Goal: Task Accomplishment & Management: Use online tool/utility

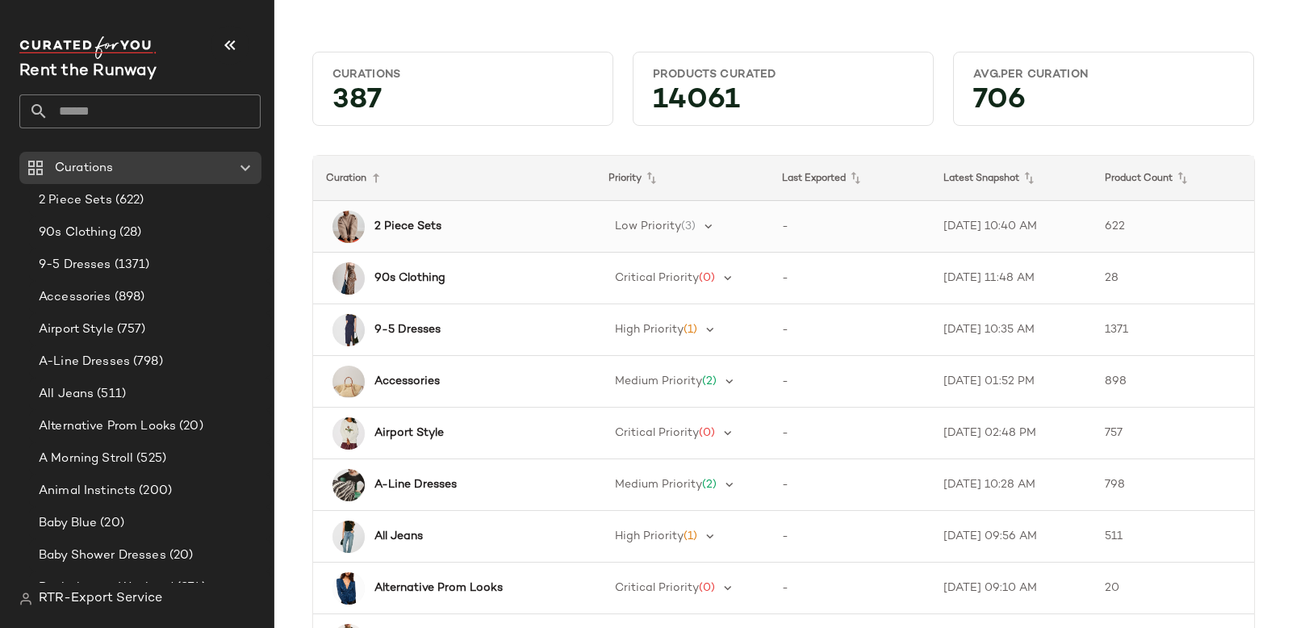
click at [405, 219] on b "2 Piece Sets" at bounding box center [407, 226] width 67 height 17
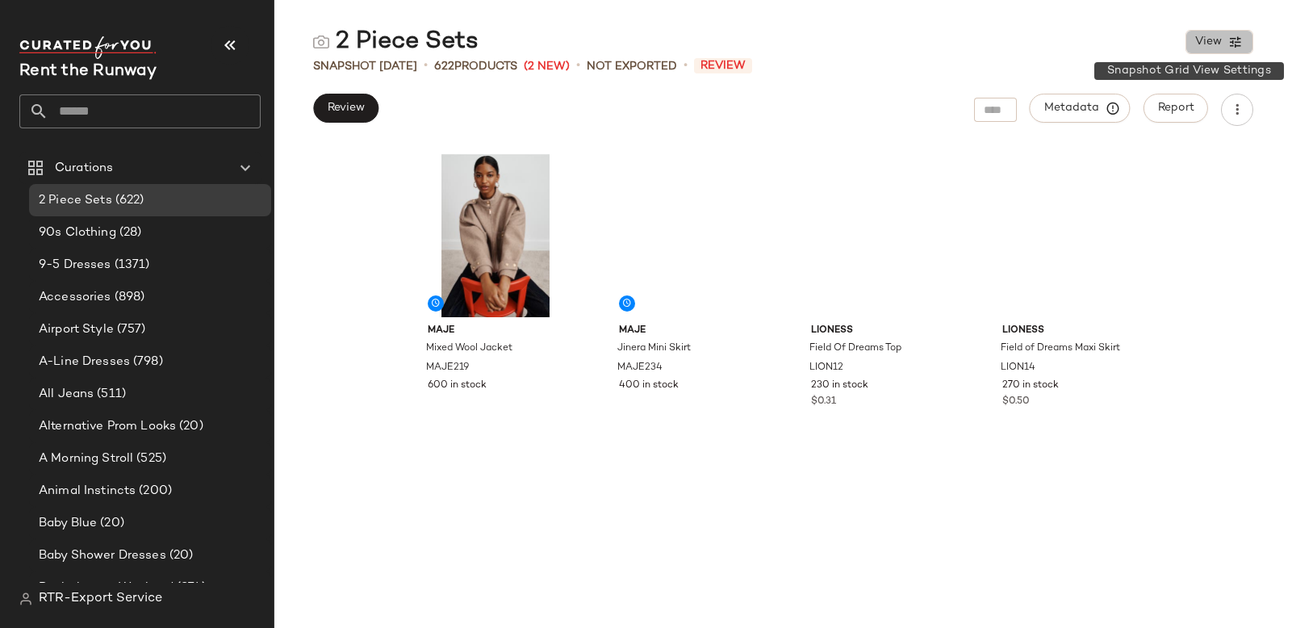
click at [1211, 44] on span "View" at bounding box center [1207, 42] width 27 height 13
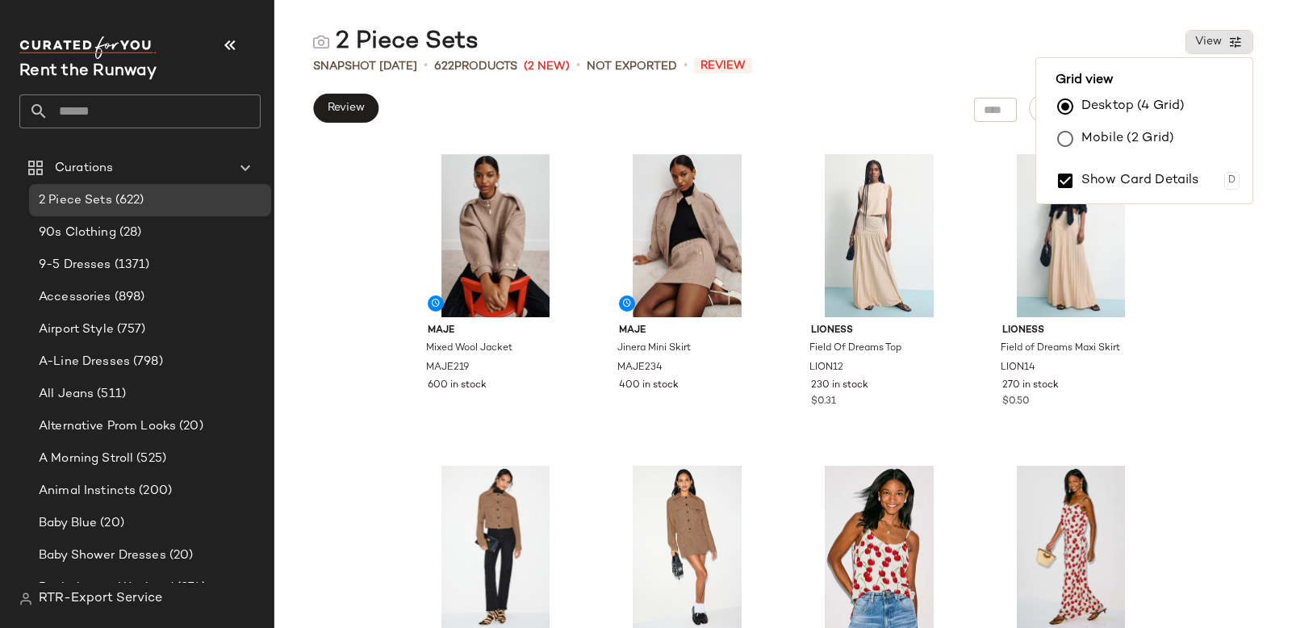
click at [1119, 138] on label "Mobile (2 Grid)" at bounding box center [1127, 139] width 93 height 32
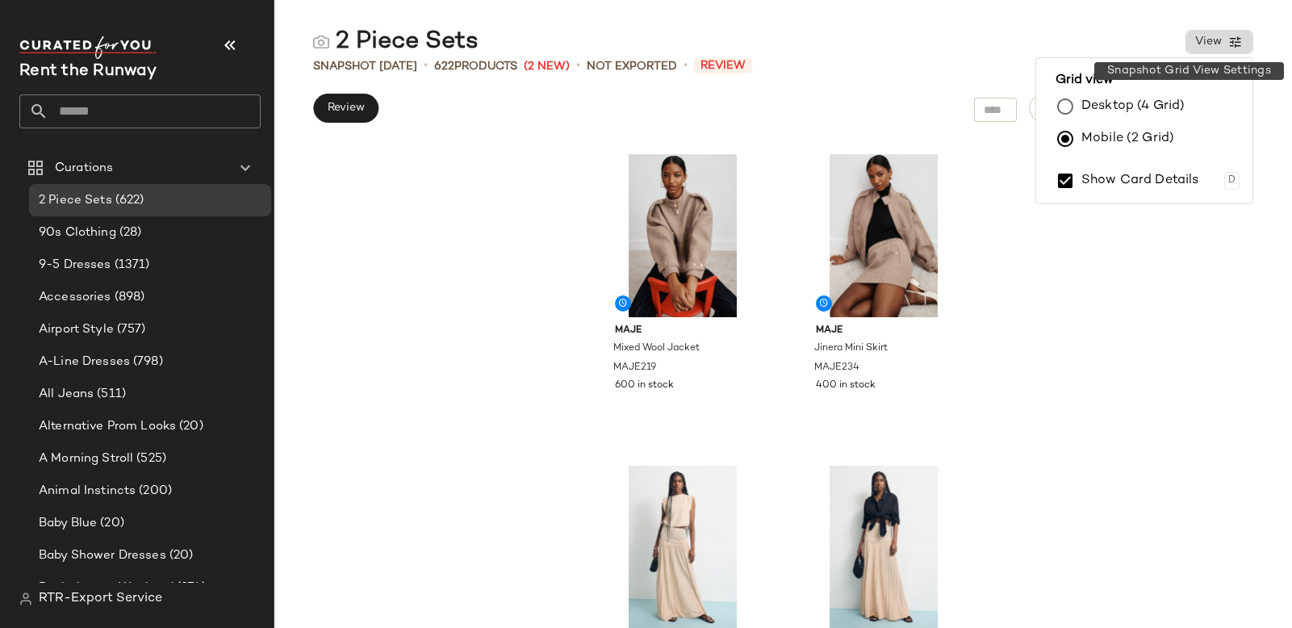
click at [1219, 44] on span "View" at bounding box center [1207, 42] width 27 height 13
click at [1230, 33] on button "View" at bounding box center [1220, 42] width 68 height 24
click at [1138, 179] on label "Show Card Details" at bounding box center [1140, 180] width 118 height 45
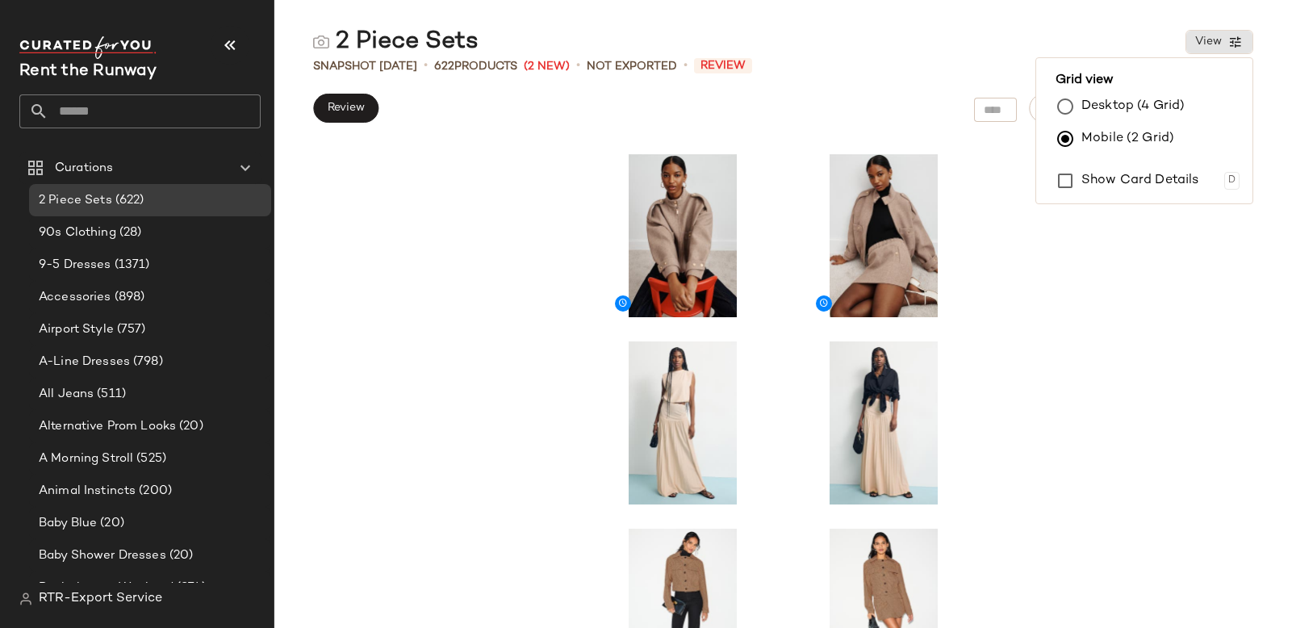
click at [1089, 404] on div at bounding box center [783, 386] width 1018 height 483
drag, startPoint x: 1190, startPoint y: 85, endPoint x: 1187, endPoint y: 93, distance: 8.7
click at [1190, 86] on div "2 Piece Sets View Snapshot Sep 9th • 622 Products (2 New) • Not Exported • Revi…" at bounding box center [783, 327] width 1018 height 602
click at [1185, 100] on button "Report" at bounding box center [1176, 108] width 65 height 29
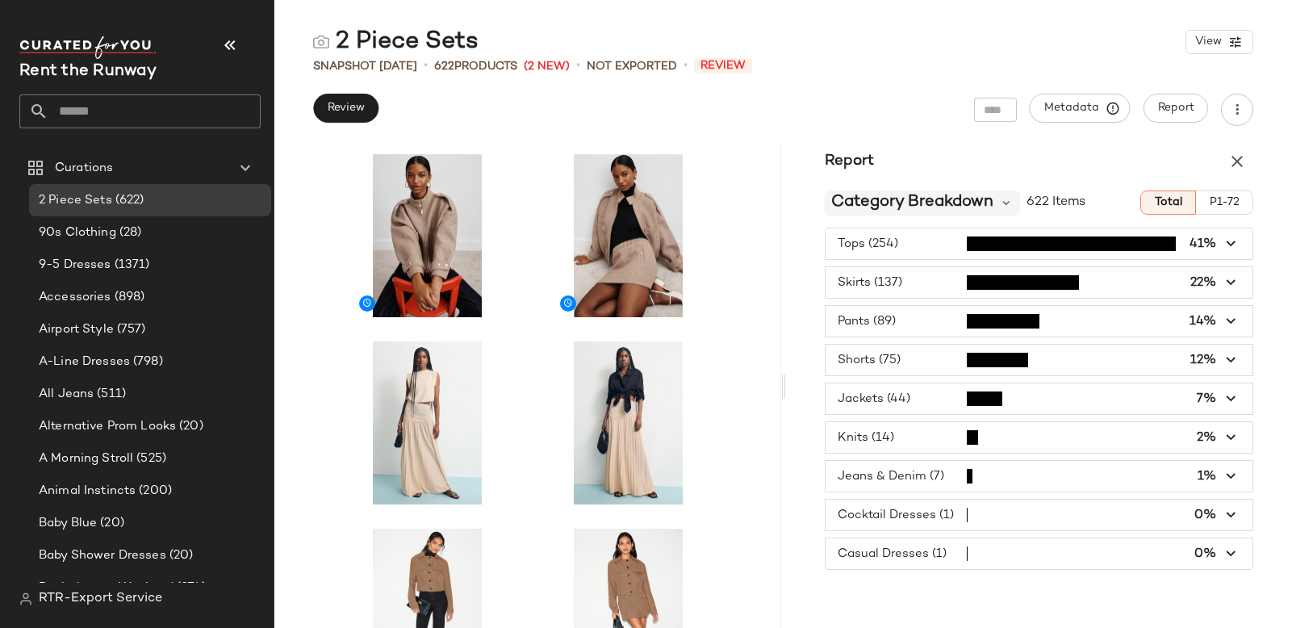
click at [949, 211] on span "Category Breakdown" at bounding box center [912, 202] width 162 height 24
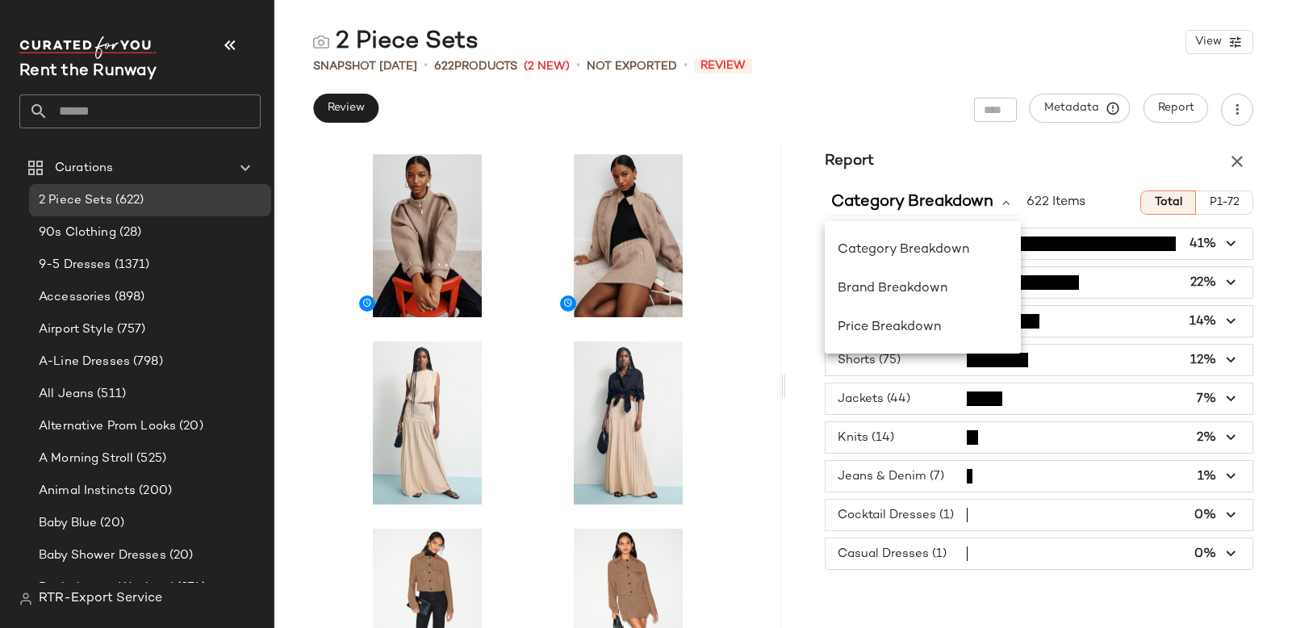
click at [929, 140] on div "2 Piece Sets View Snapshot Sep 9th • 622 Products (2 New) • Not Exported • Revi…" at bounding box center [783, 327] width 1018 height 602
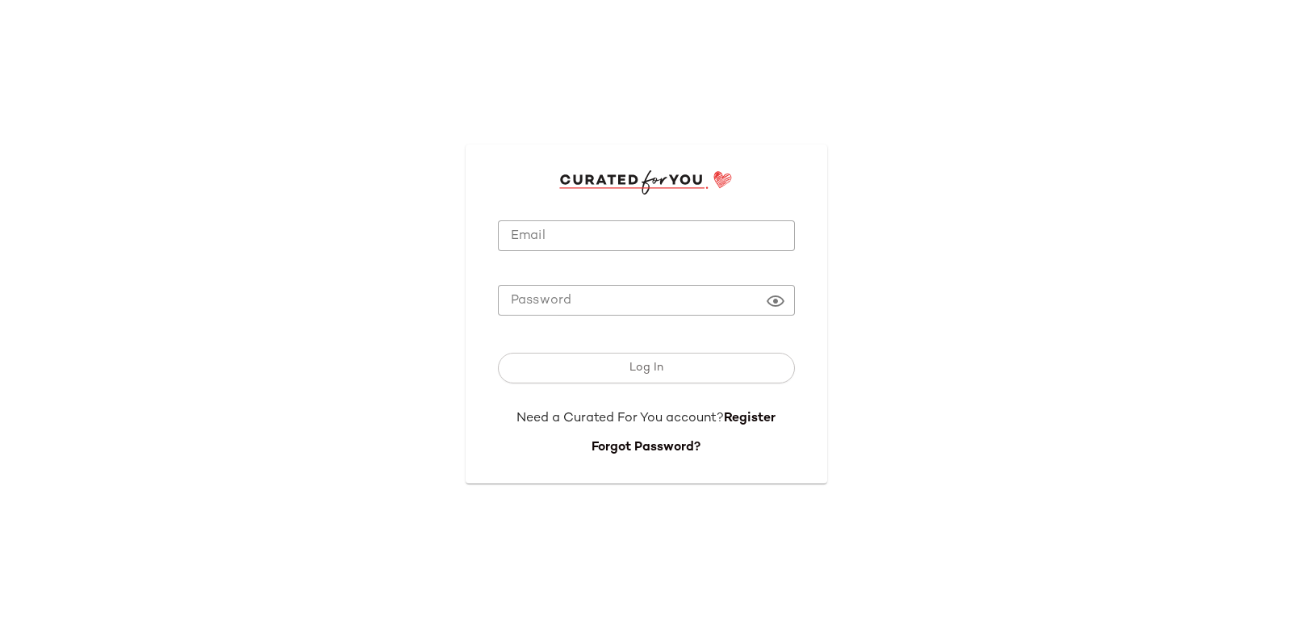
click at [611, 225] on input "Email" at bounding box center [646, 235] width 297 height 31
type input "**********"
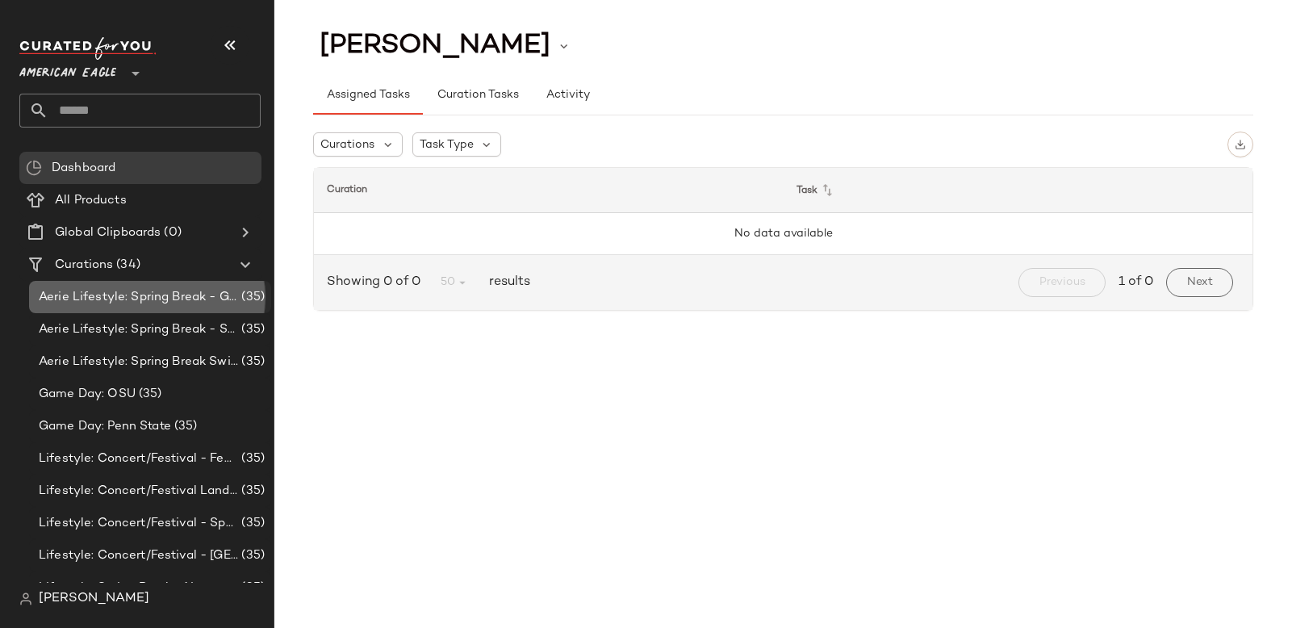
click at [136, 303] on span "Aerie Lifestyle: Spring Break - Girly/Femme" at bounding box center [138, 297] width 199 height 19
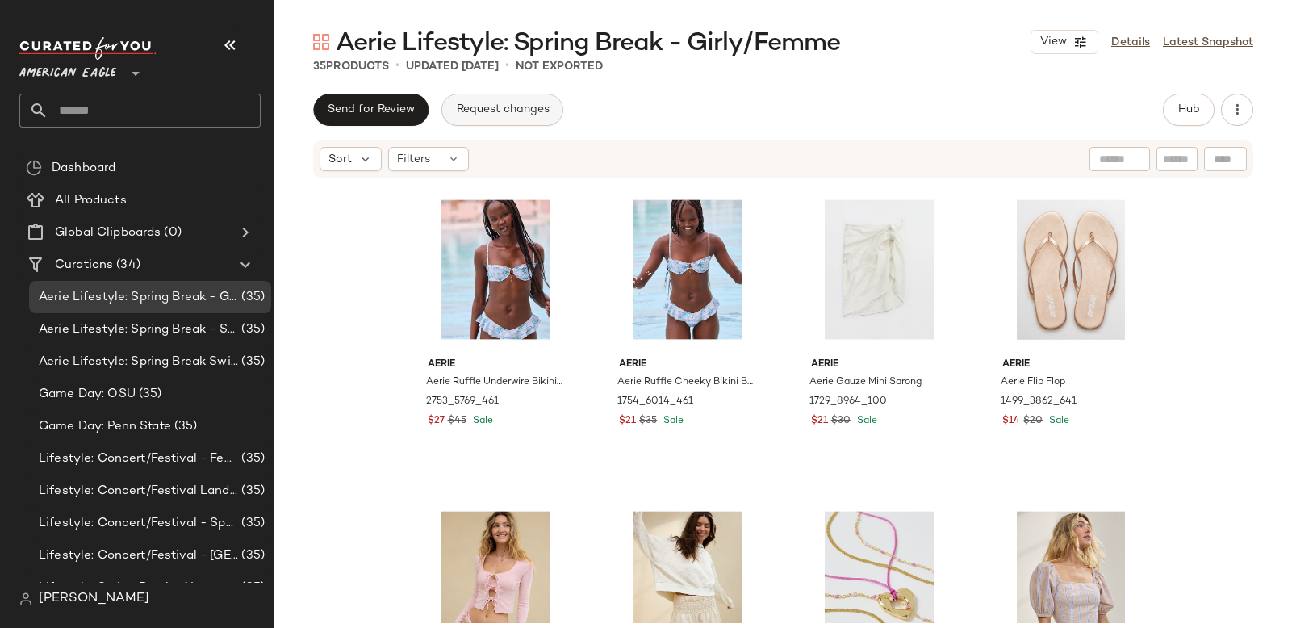
click at [495, 99] on button "Request changes" at bounding box center [501, 110] width 121 height 32
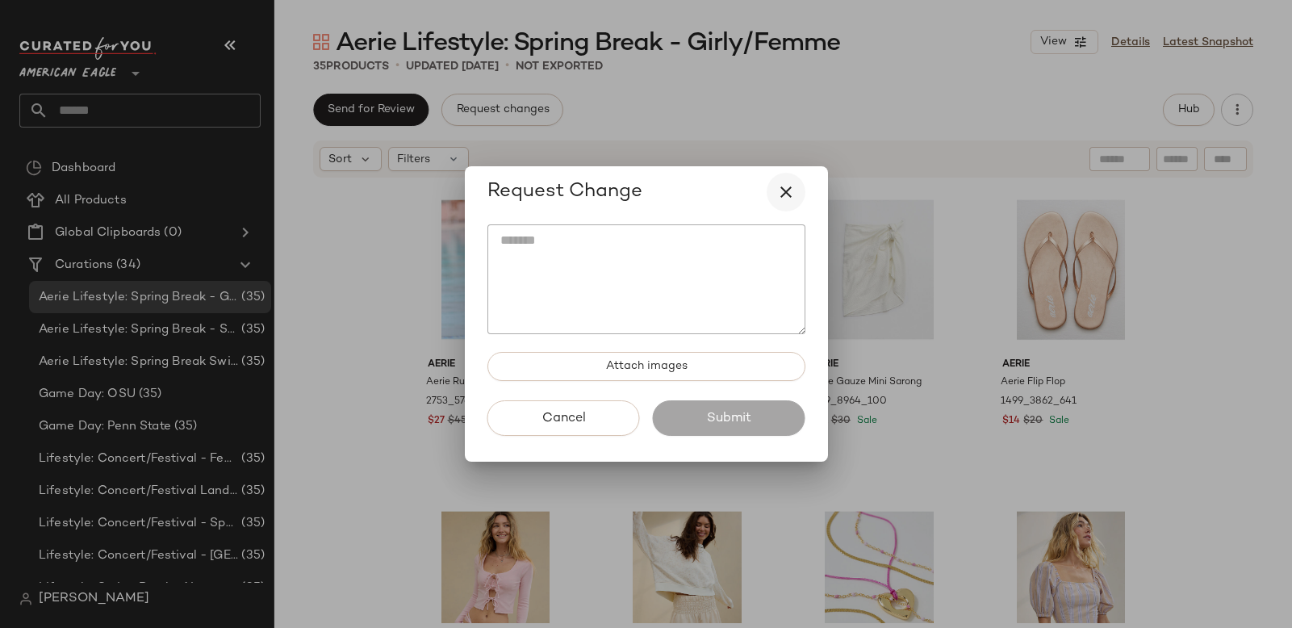
click at [772, 190] on button "button" at bounding box center [786, 192] width 39 height 39
